Goal: Complete application form

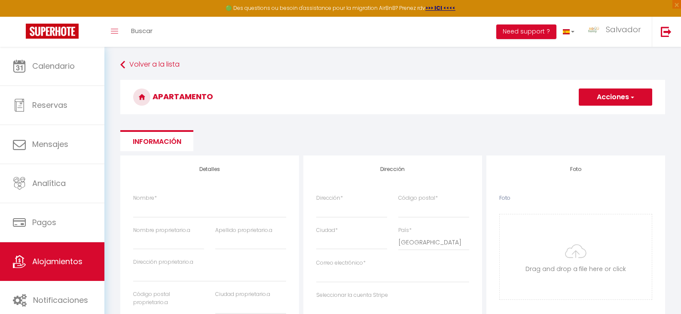
select select "3"
select select "2"
select select "1"
select select "15:00"
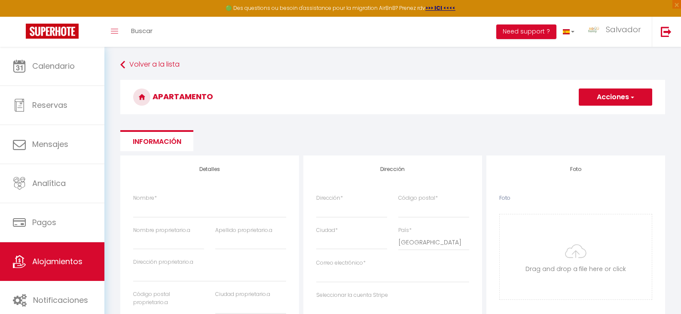
select select "23:45"
select select "11:00"
select select "30"
select select "120"
select select
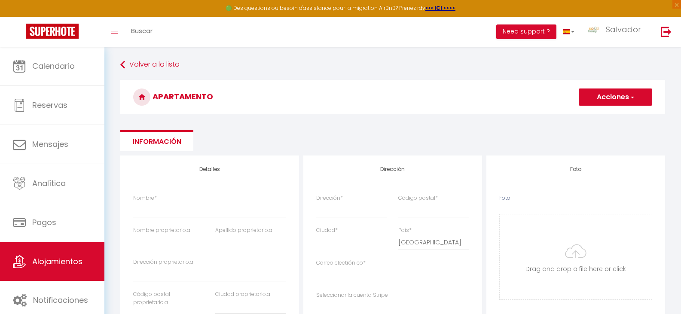
select select "28"
